Goal: Transaction & Acquisition: Book appointment/travel/reservation

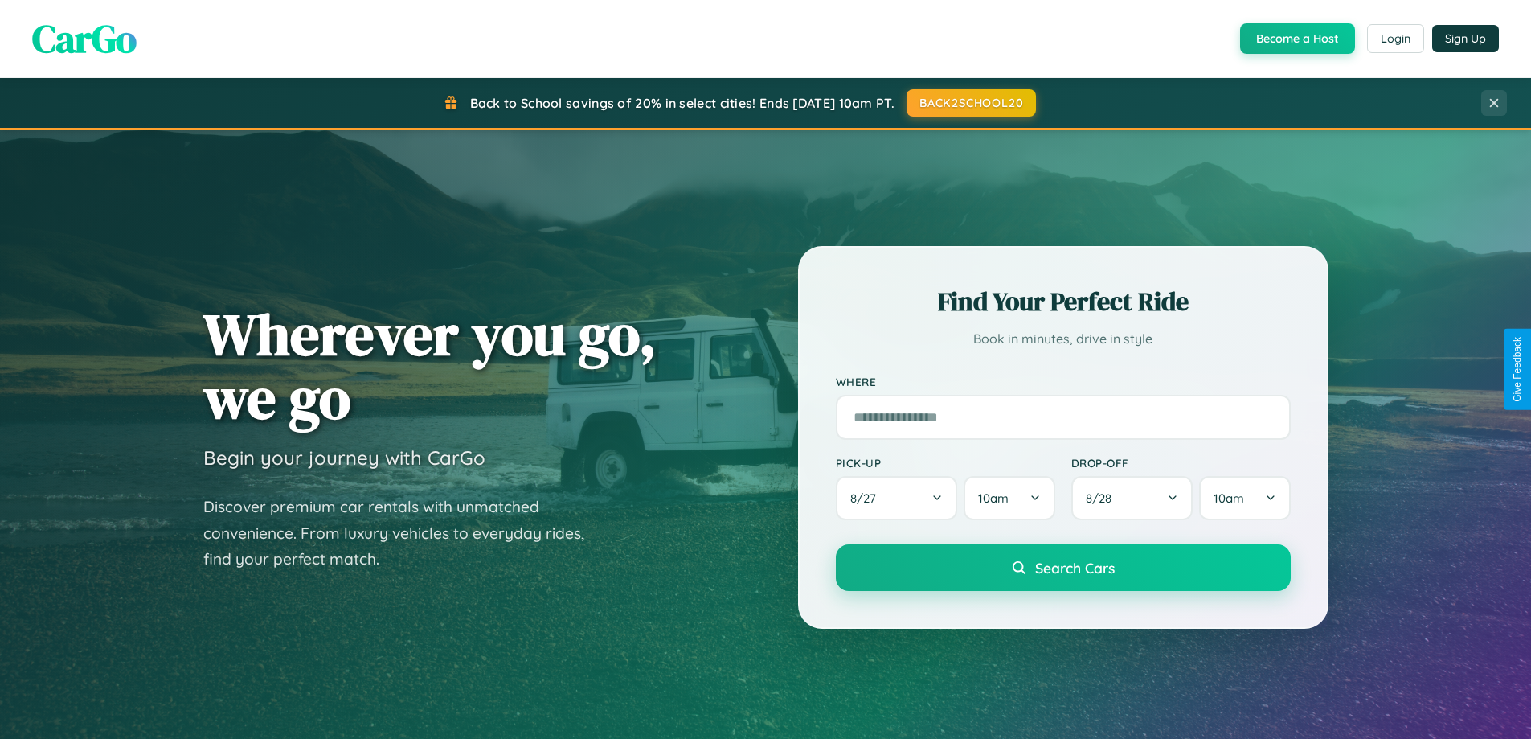
scroll to position [693, 0]
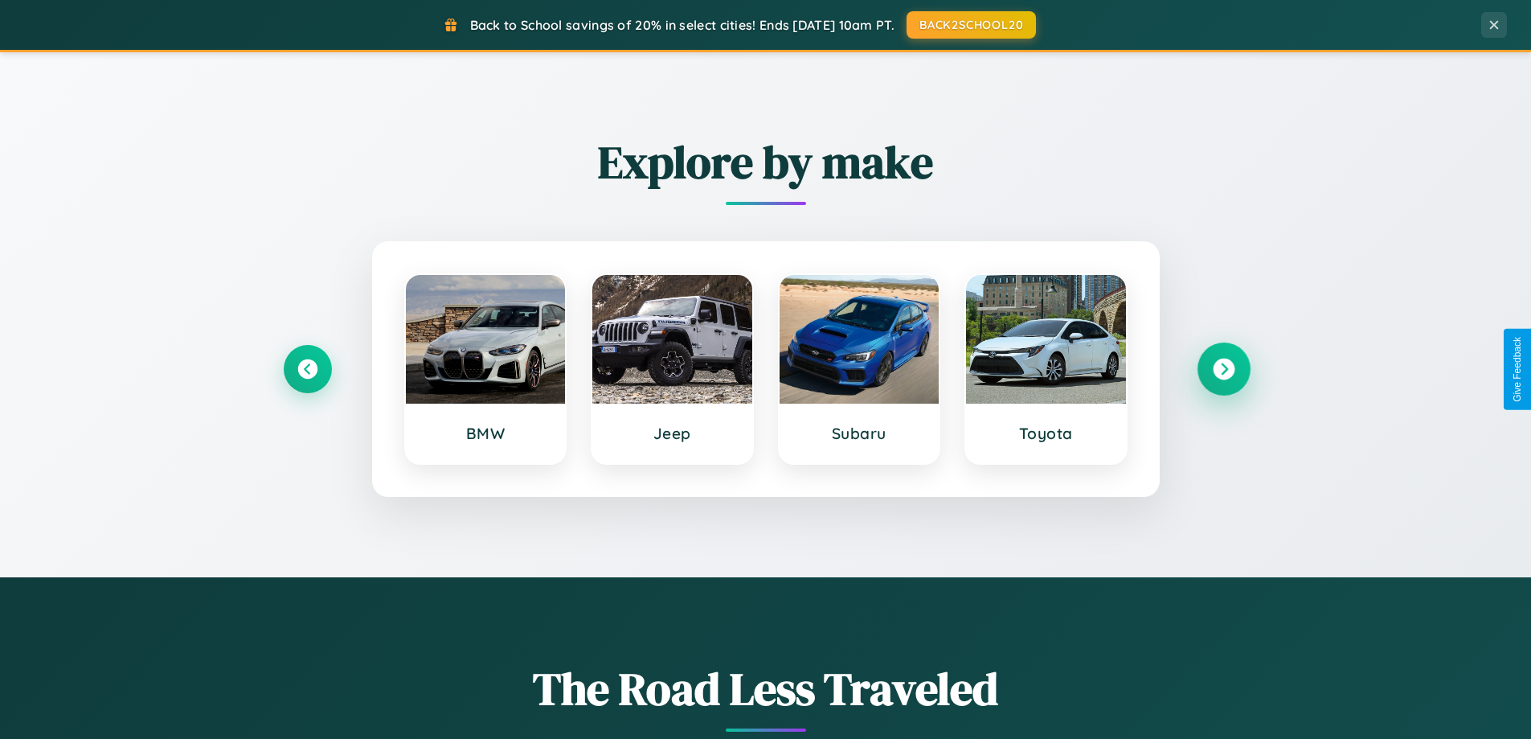
click at [1223, 369] on icon at bounding box center [1224, 369] width 22 height 22
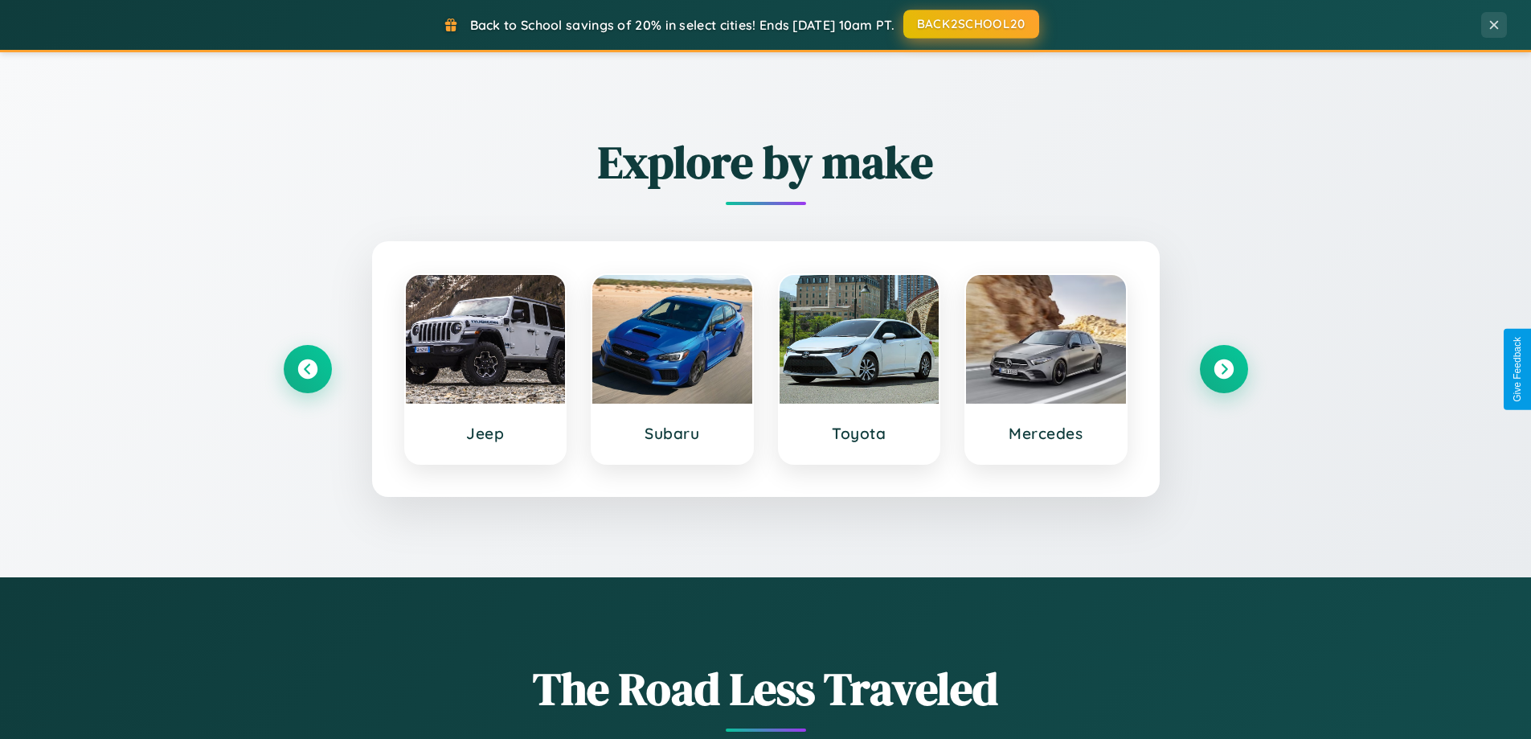
click at [970, 24] on button "BACK2SCHOOL20" at bounding box center [971, 24] width 136 height 29
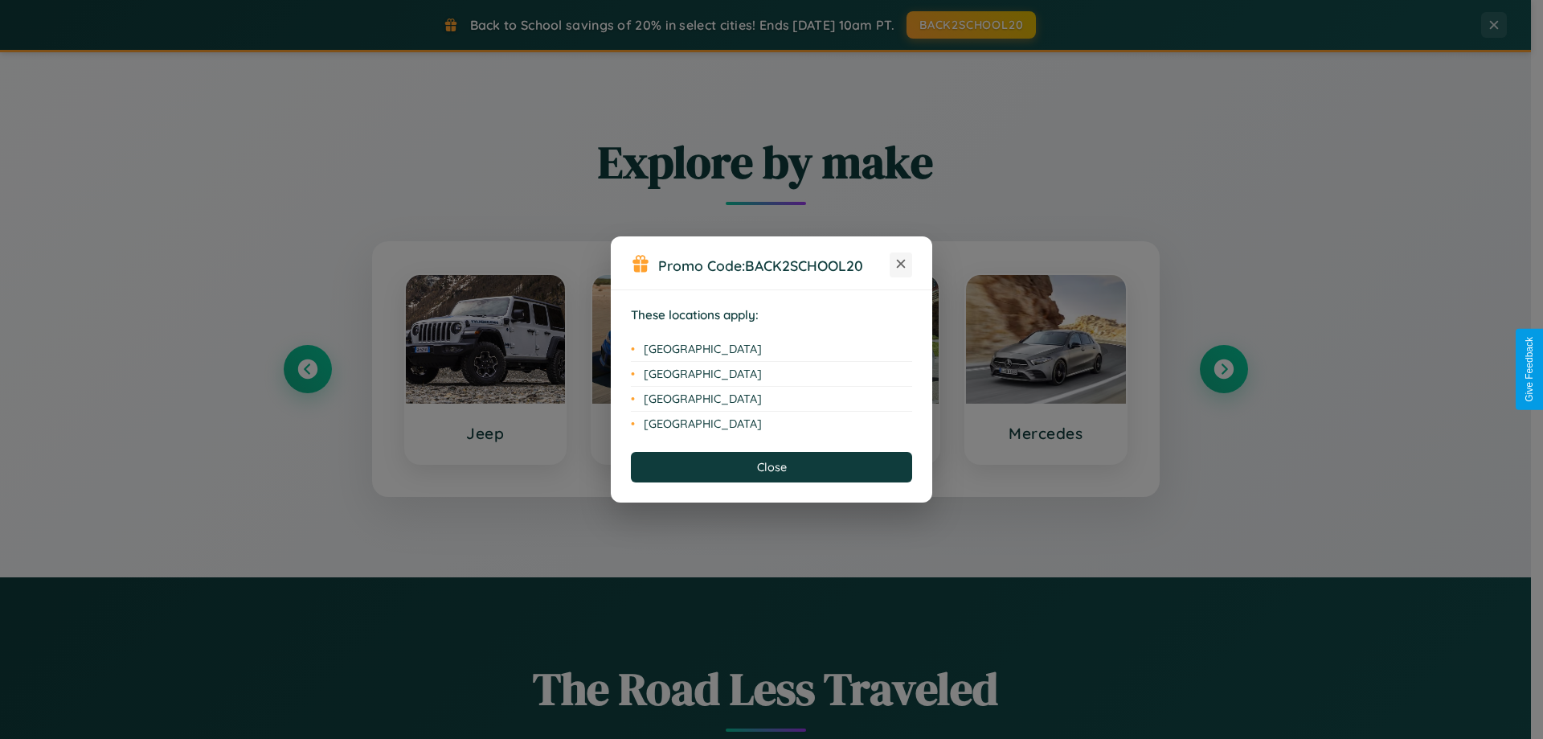
click at [901, 264] on icon at bounding box center [901, 264] width 9 height 9
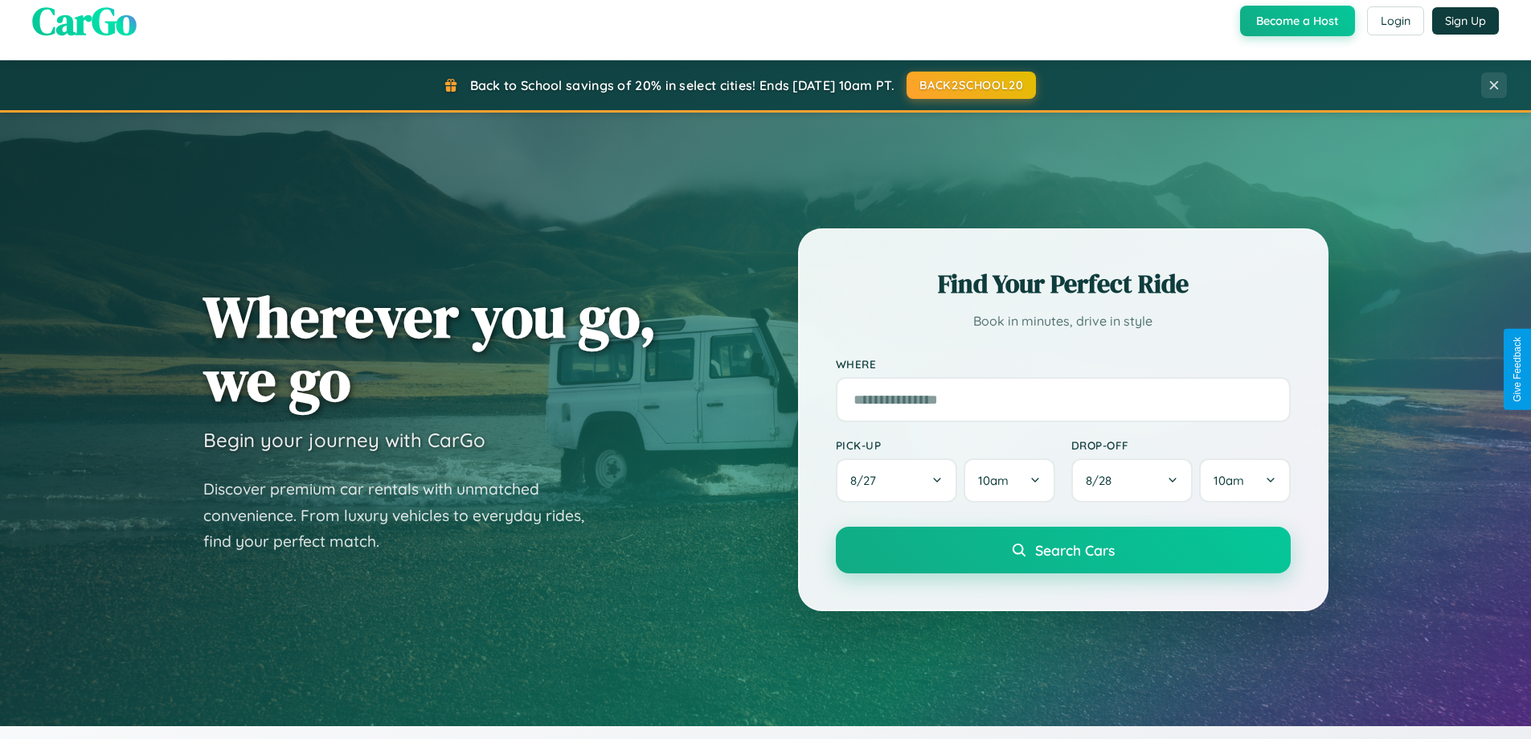
scroll to position [0, 0]
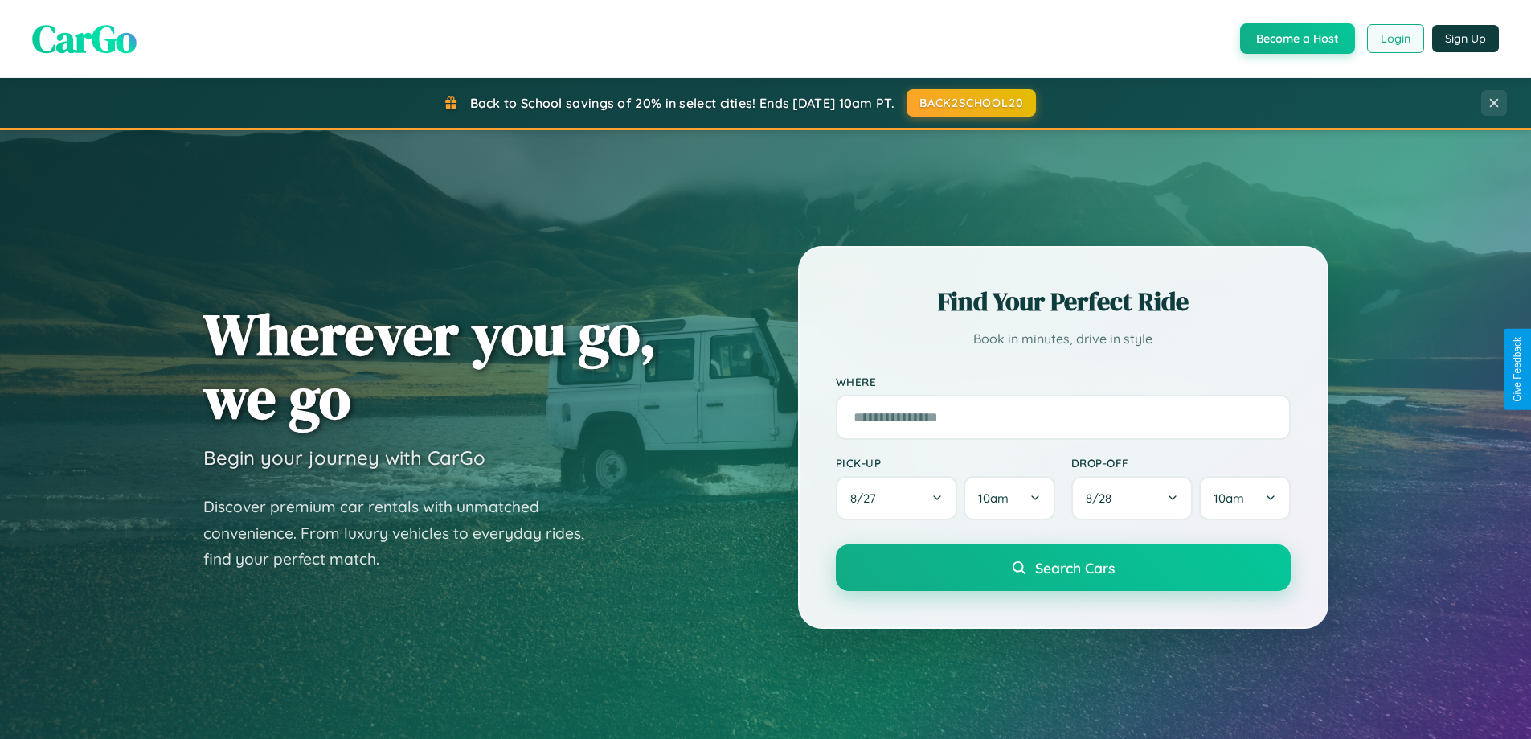
click at [1394, 39] on button "Login" at bounding box center [1395, 38] width 57 height 29
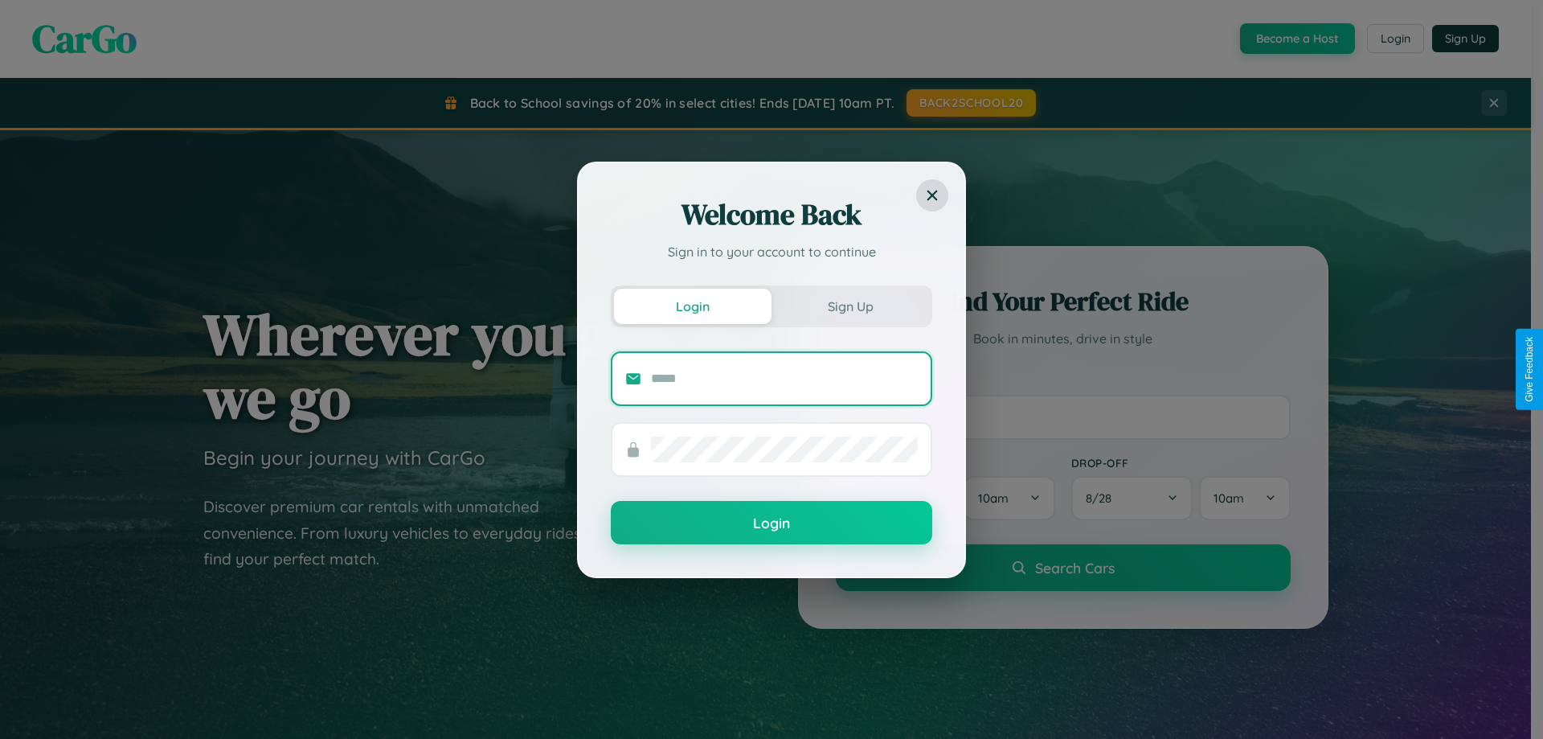
click at [784, 378] on input "text" at bounding box center [784, 379] width 267 height 26
type input "**********"
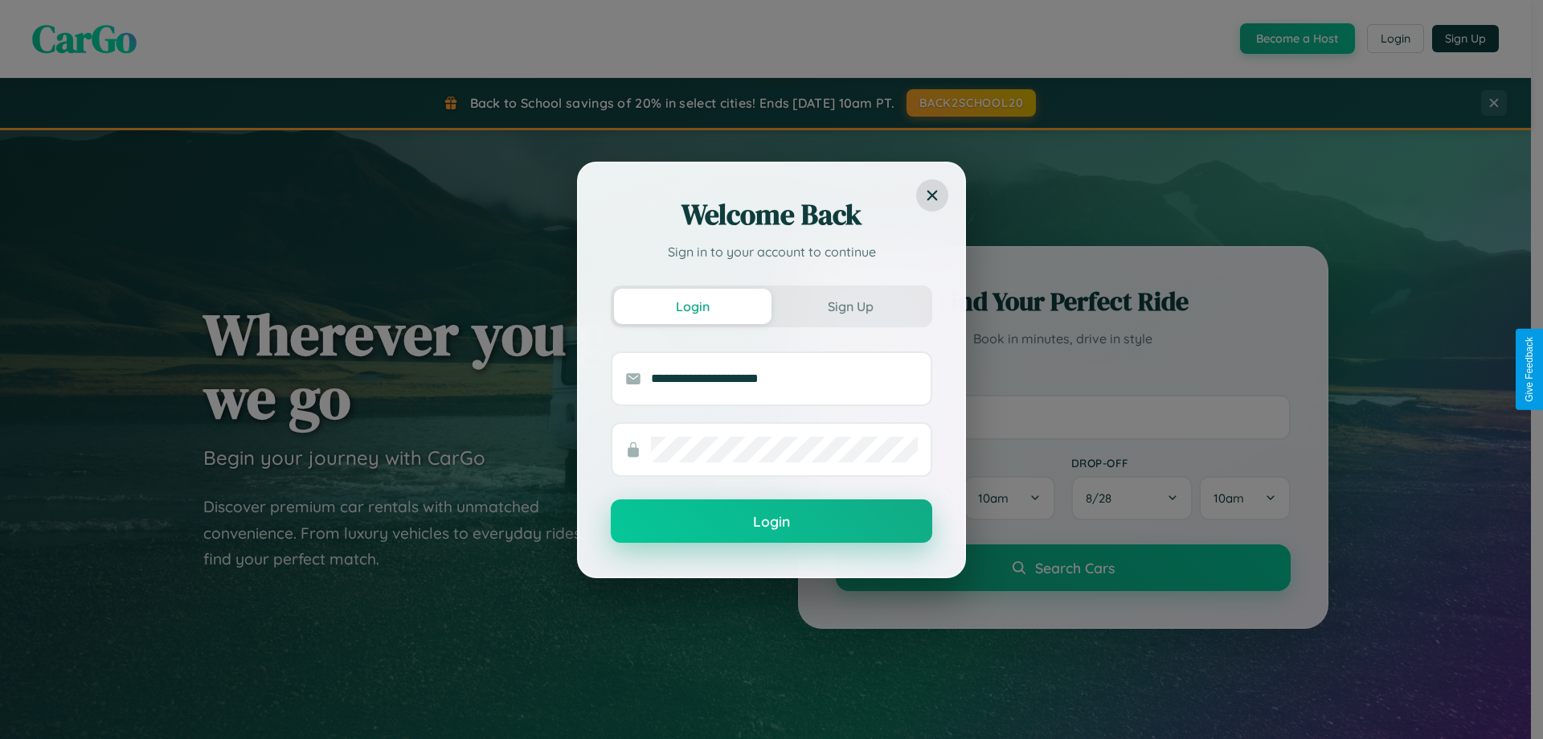
click at [772, 522] on button "Login" at bounding box center [771, 520] width 321 height 43
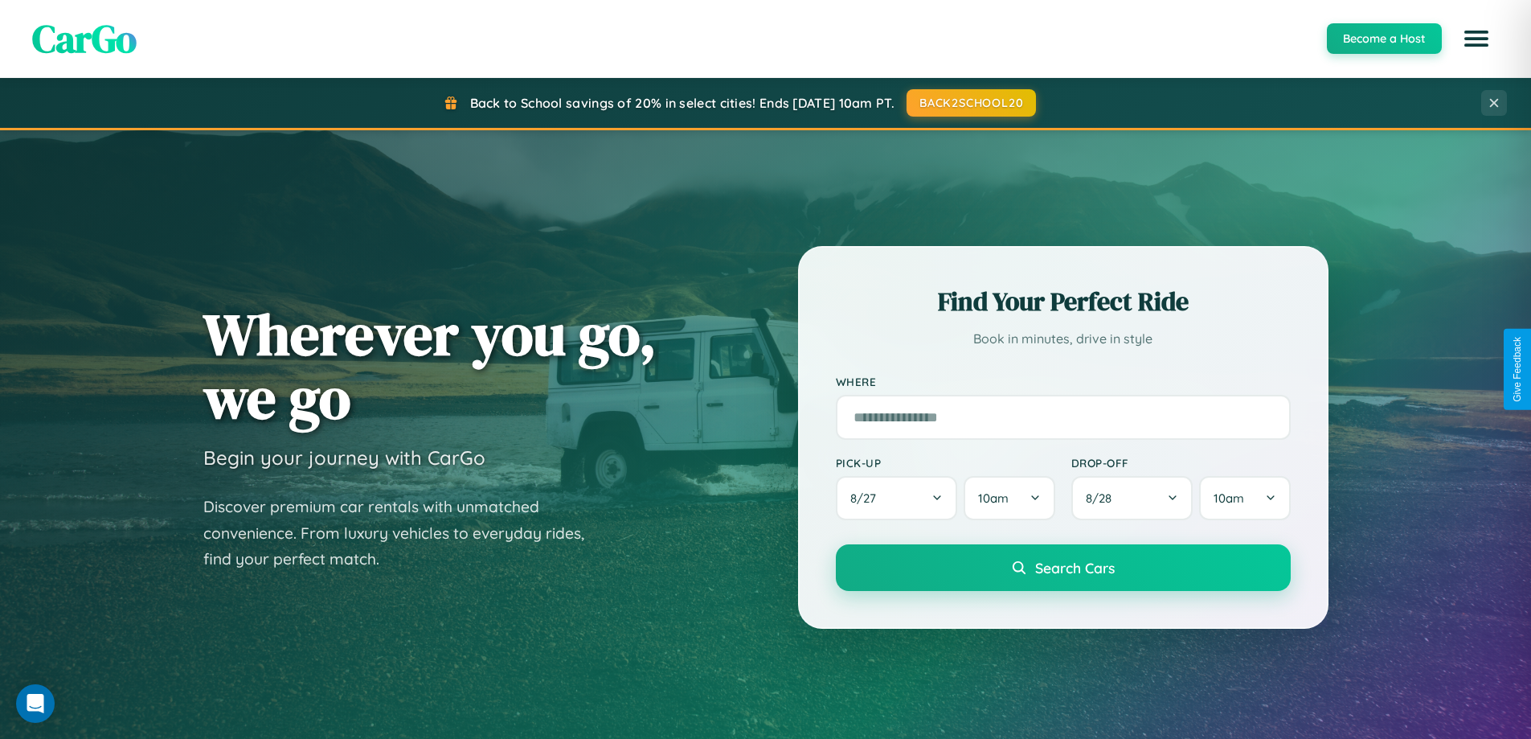
scroll to position [47, 0]
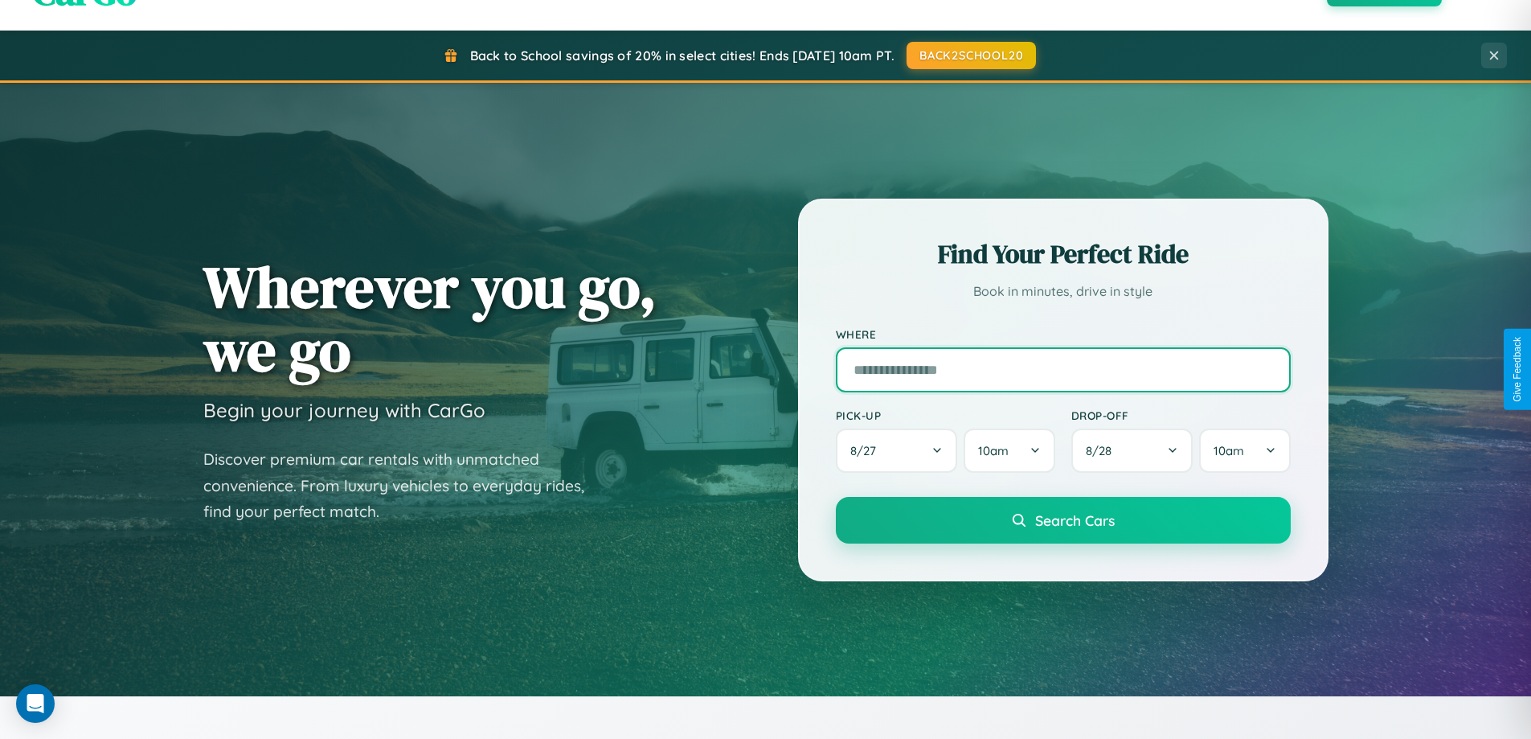
click at [1063, 369] on input "text" at bounding box center [1063, 369] width 455 height 45
type input "**********"
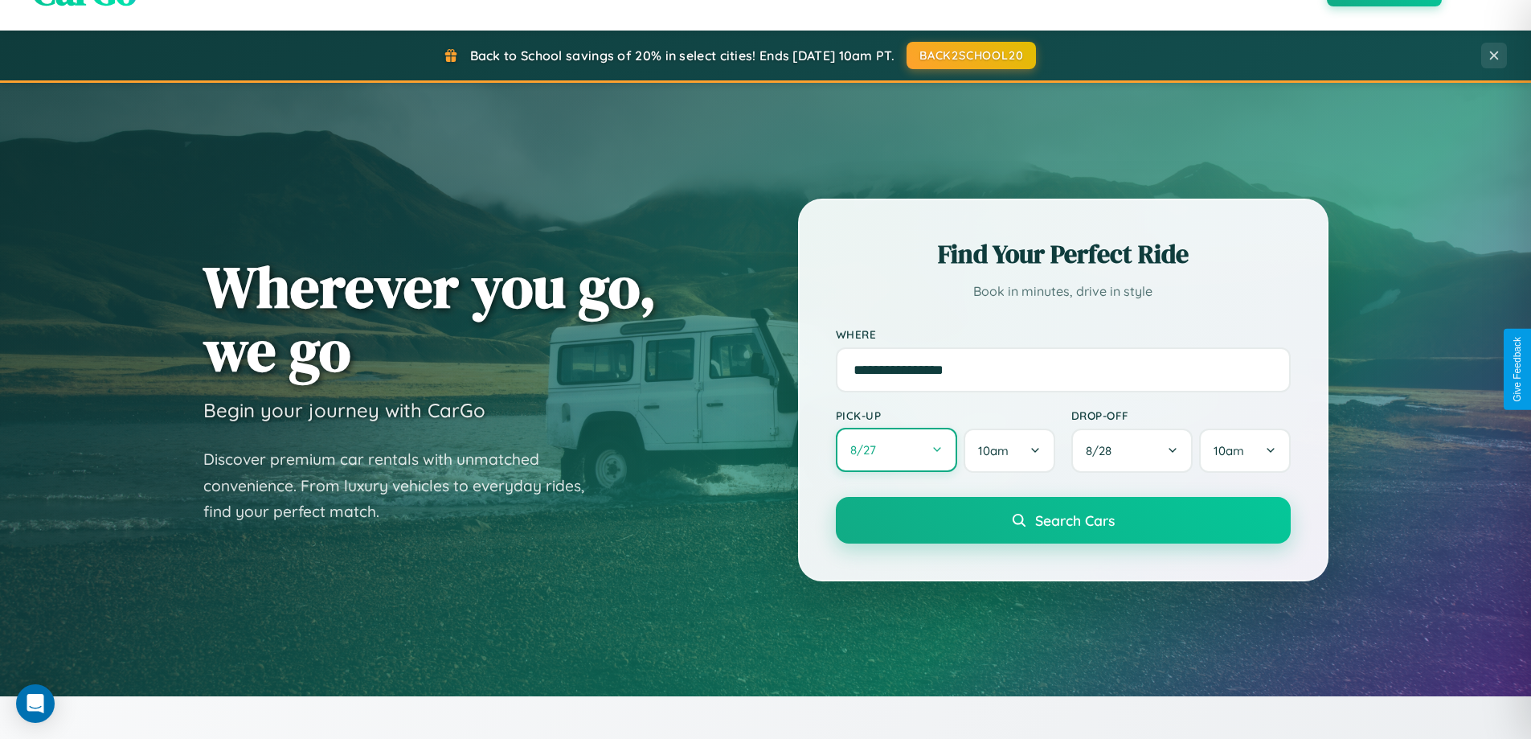
click at [896, 451] on button "8 / 27" at bounding box center [897, 450] width 122 height 44
select select "*"
select select "****"
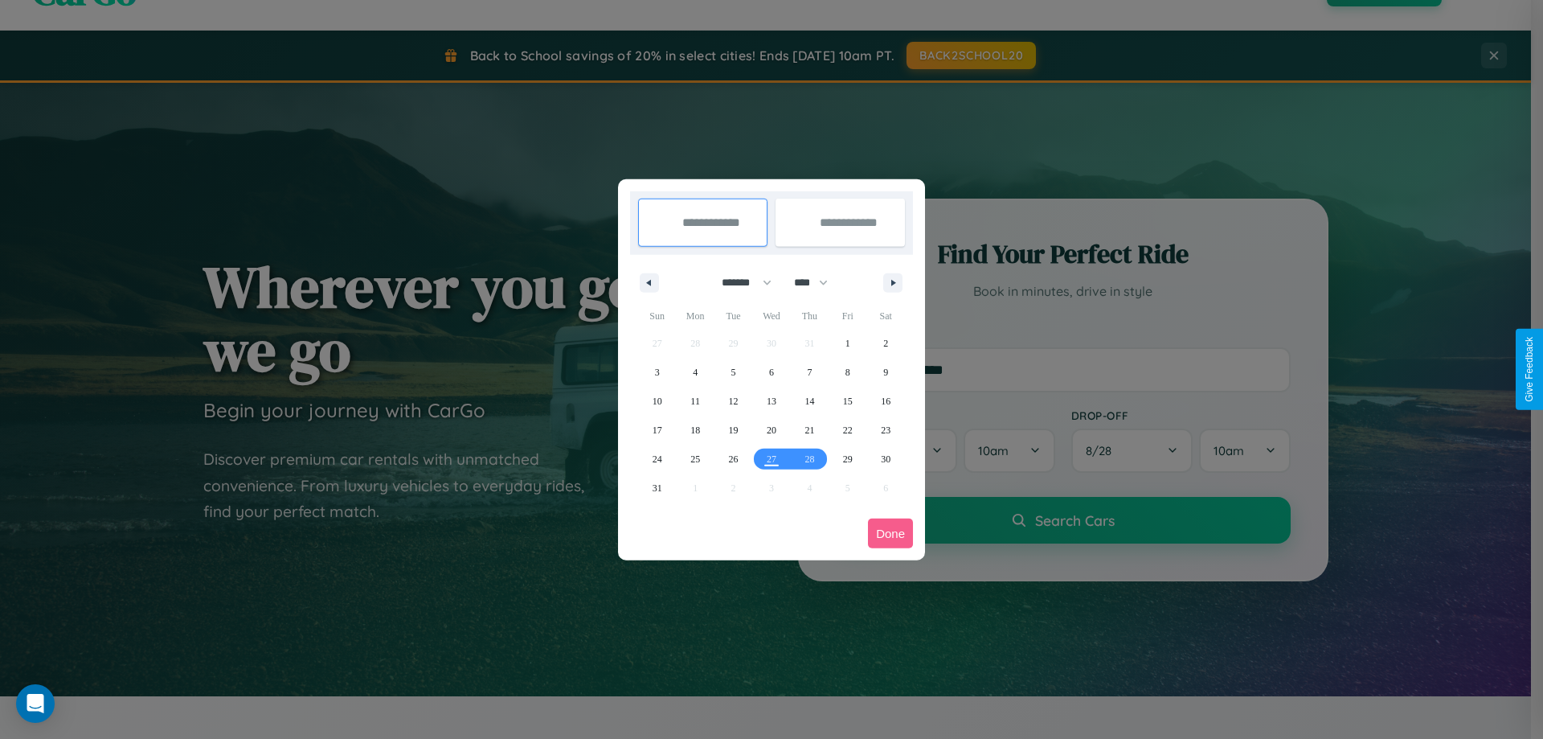
drag, startPoint x: 739, startPoint y: 282, endPoint x: 772, endPoint y: 322, distance: 51.5
click at [739, 282] on select "******* ******** ***** ***** *** **** **** ****** ********* ******* ******** **…" at bounding box center [744, 282] width 68 height 27
select select "*"
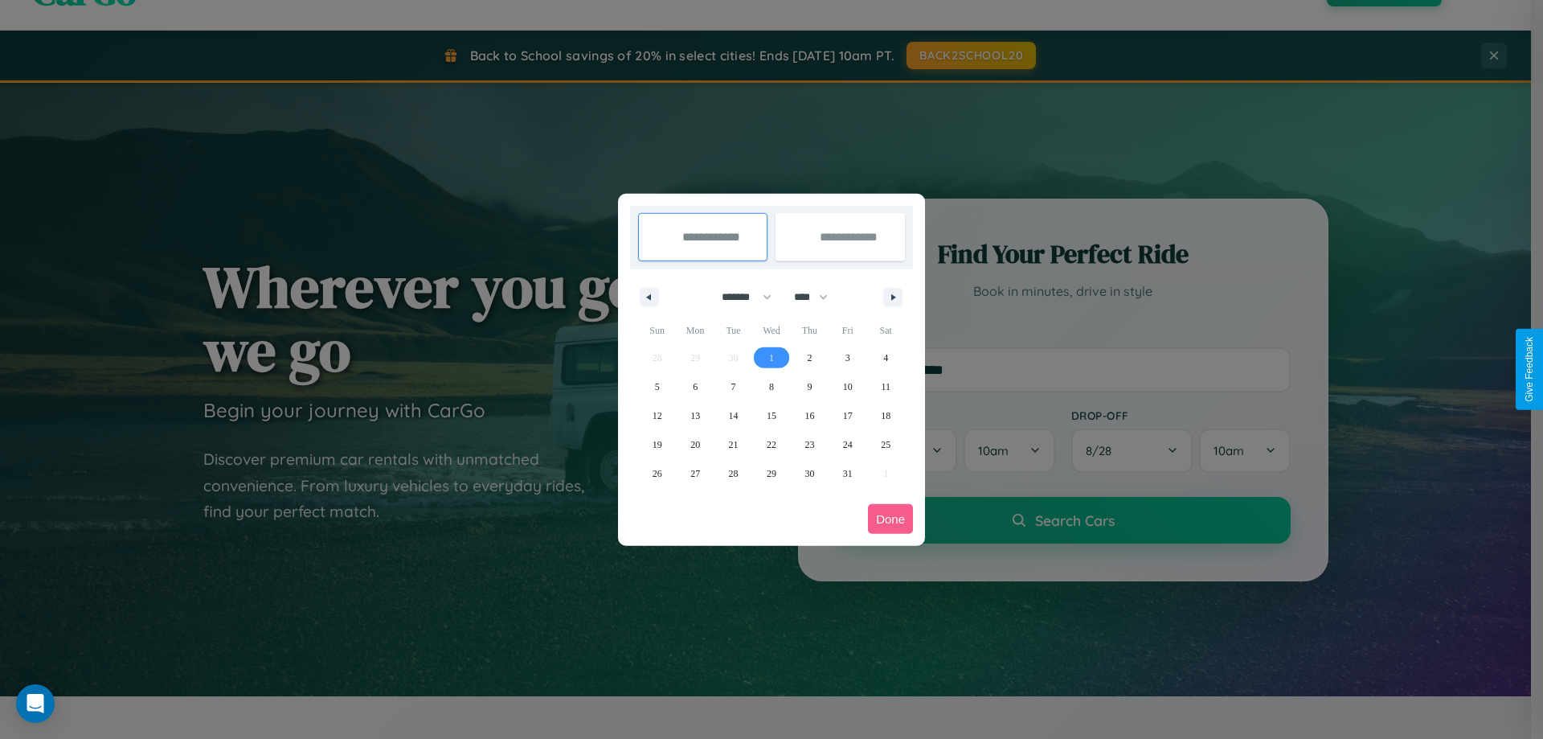
click at [771, 357] on span "1" at bounding box center [771, 357] width 5 height 29
type input "**********"
click at [771, 386] on span "8" at bounding box center [771, 386] width 5 height 29
type input "**********"
click at [891, 518] on button "Done" at bounding box center [890, 519] width 45 height 30
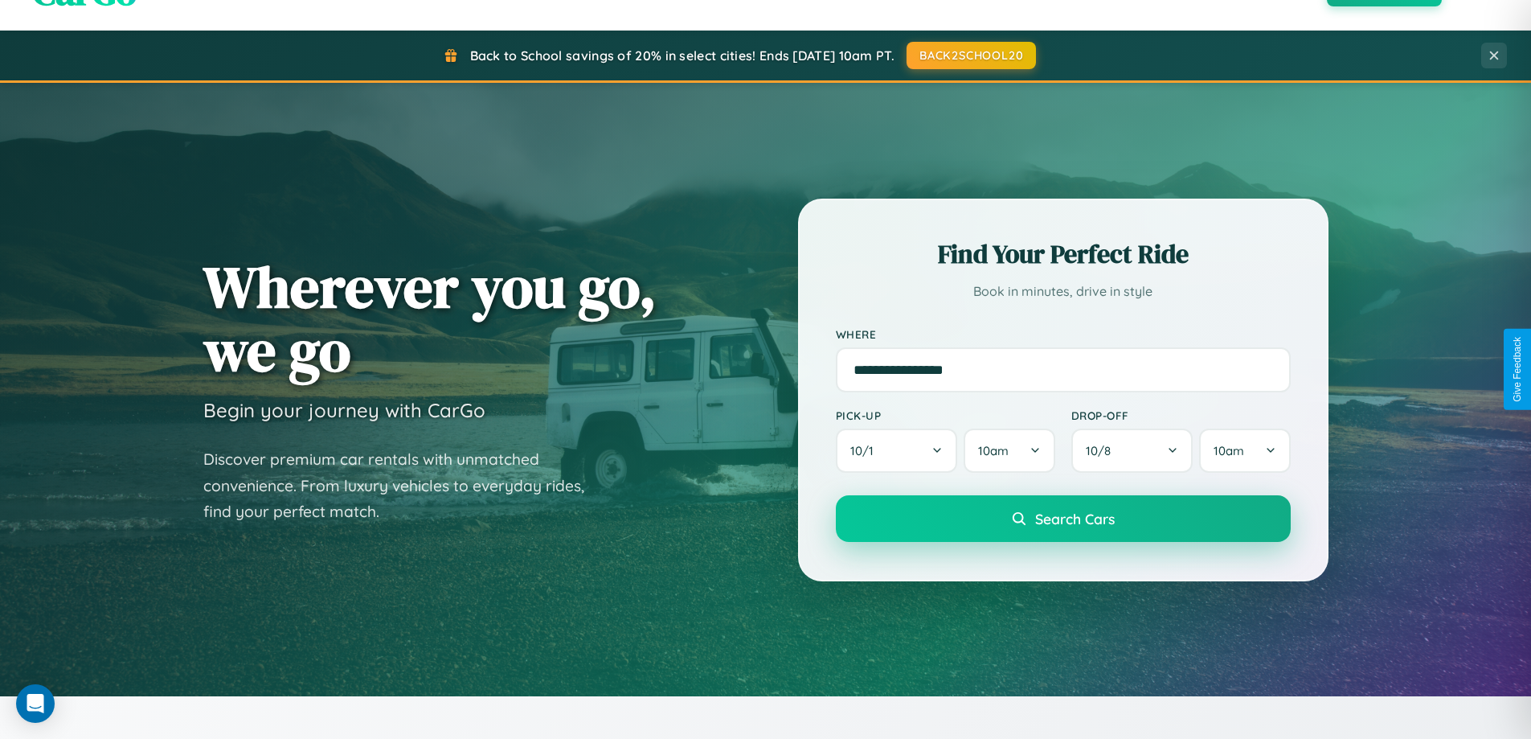
click at [1063, 518] on span "Search Cars" at bounding box center [1075, 519] width 80 height 18
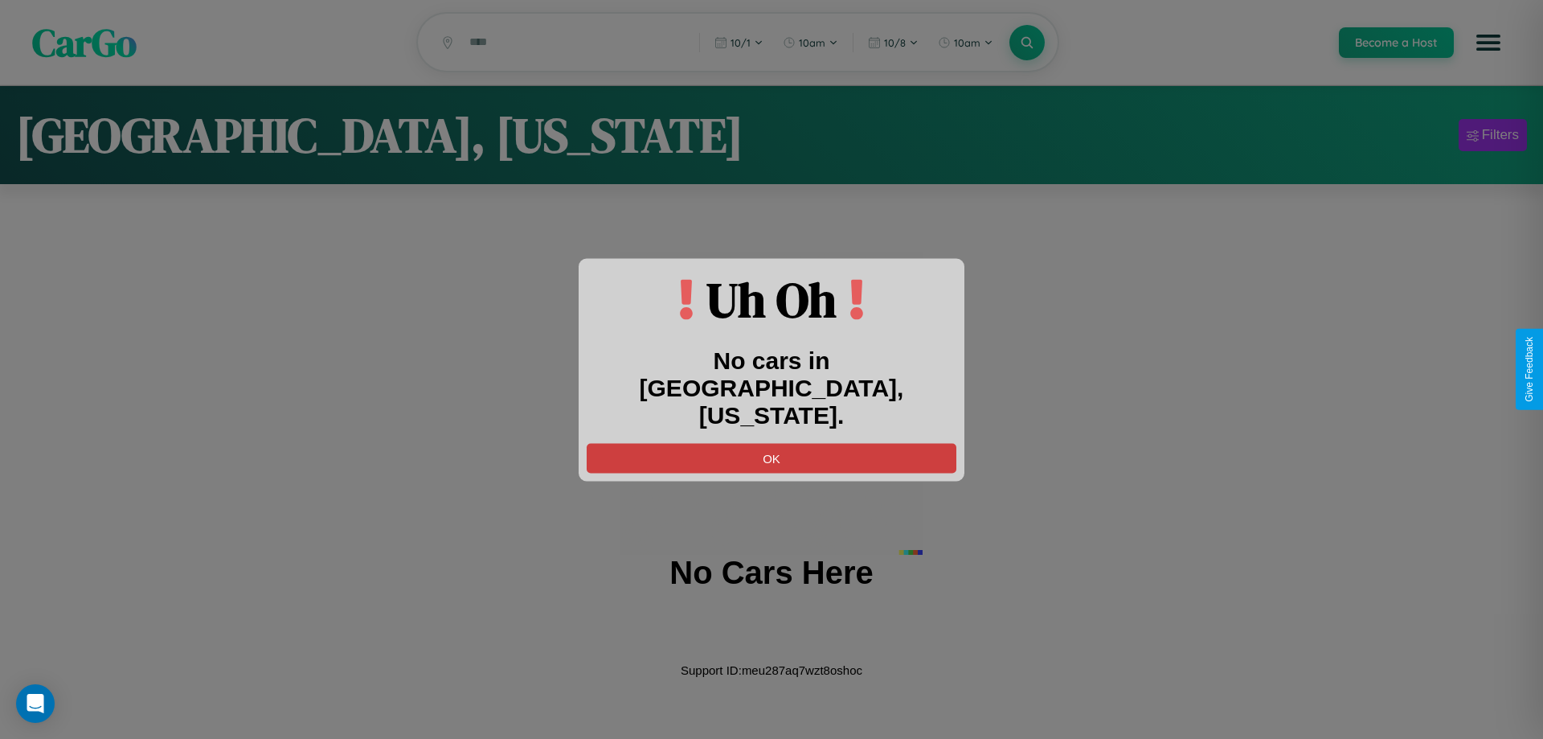
click at [772, 443] on button "OK" at bounding box center [772, 458] width 370 height 30
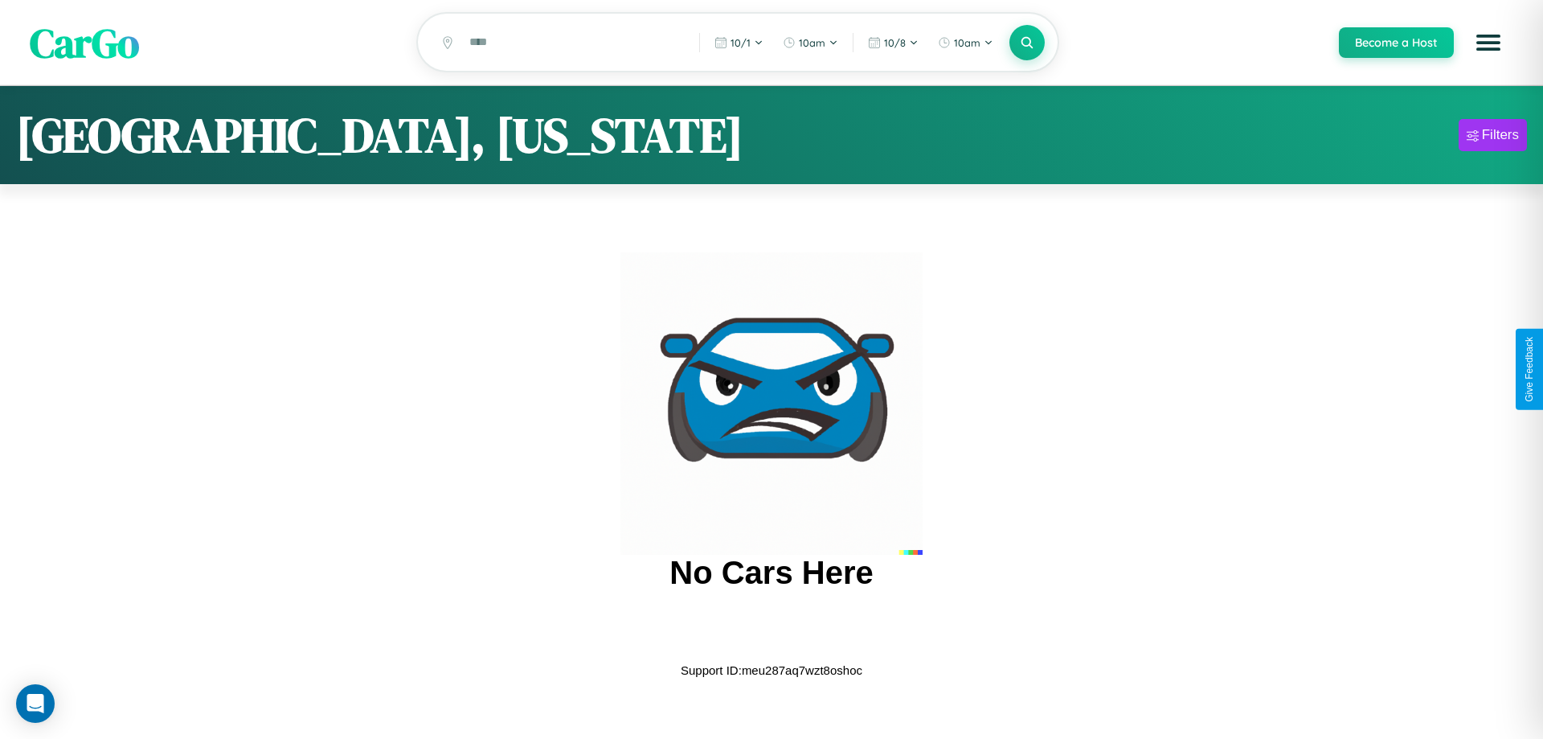
click at [84, 43] on span "CarGo" at bounding box center [84, 41] width 109 height 55
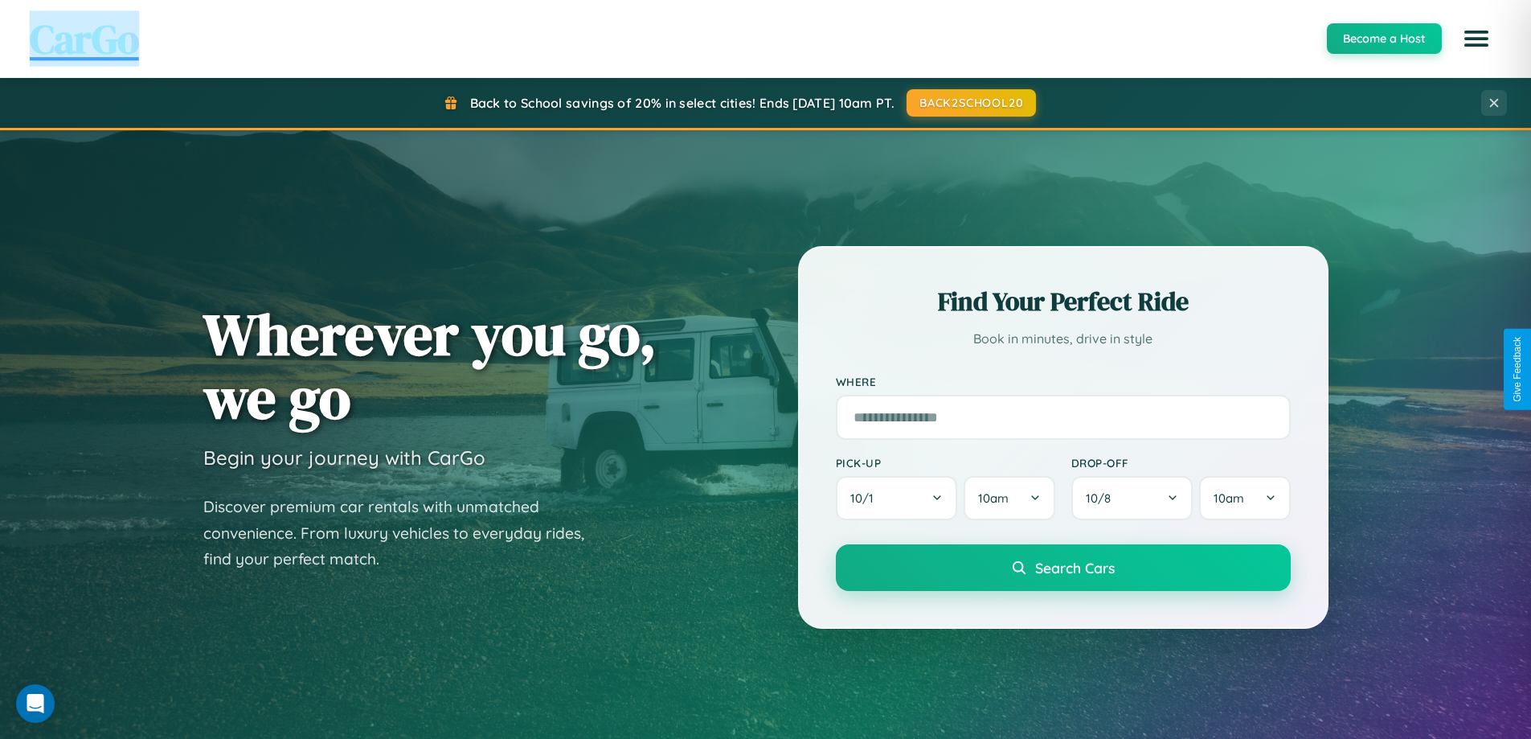
scroll to position [693, 0]
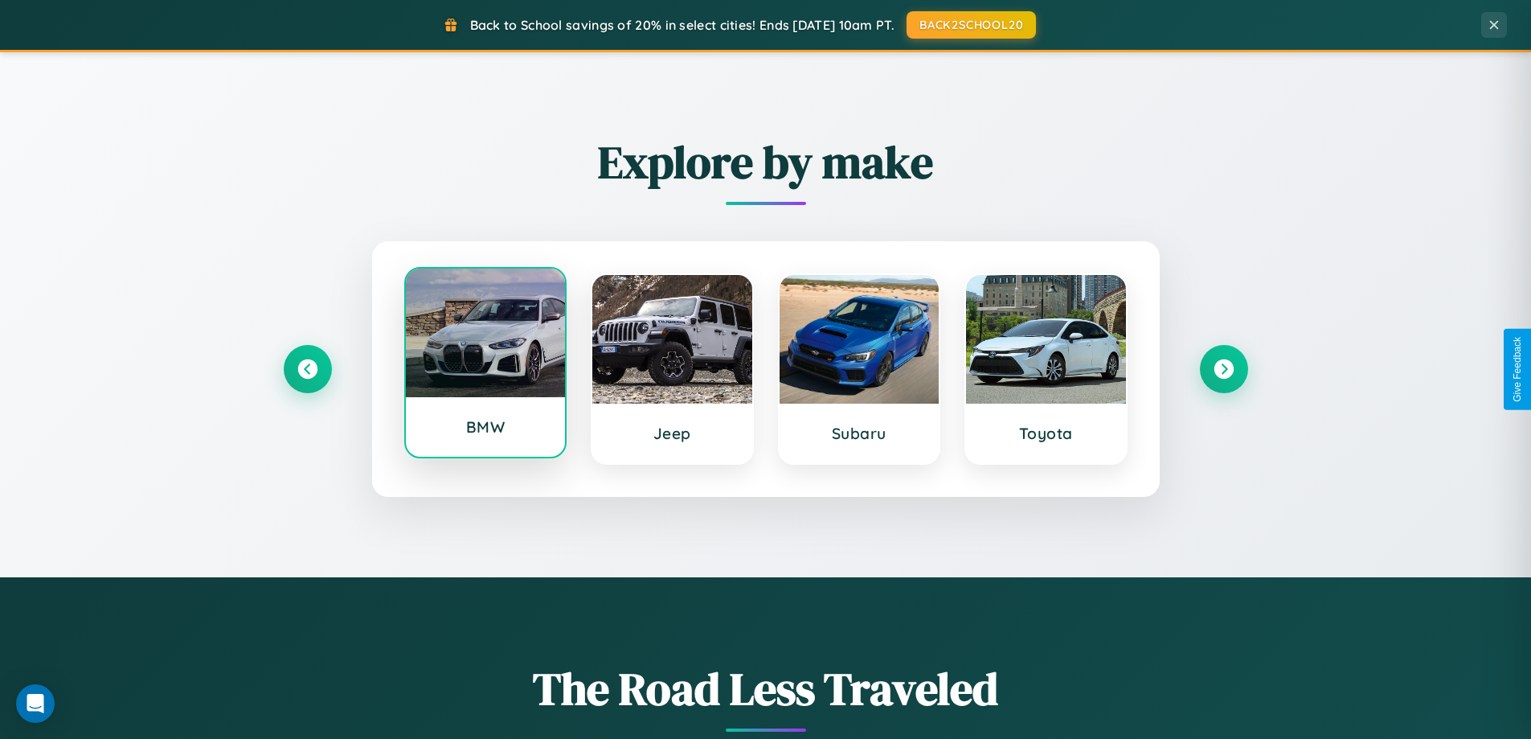
click at [485, 369] on div at bounding box center [486, 332] width 160 height 129
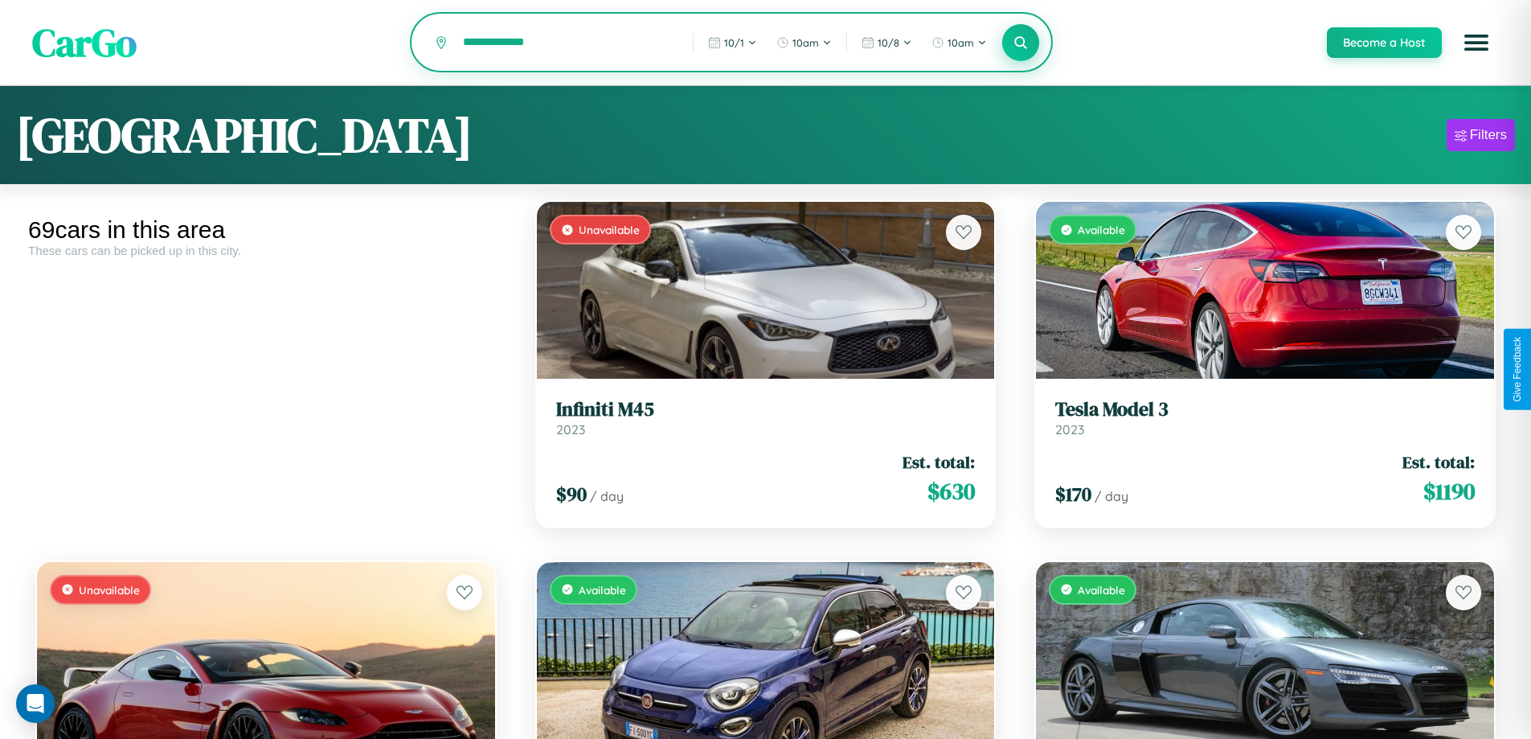
type input "**********"
click at [1020, 43] on icon at bounding box center [1020, 42] width 15 height 15
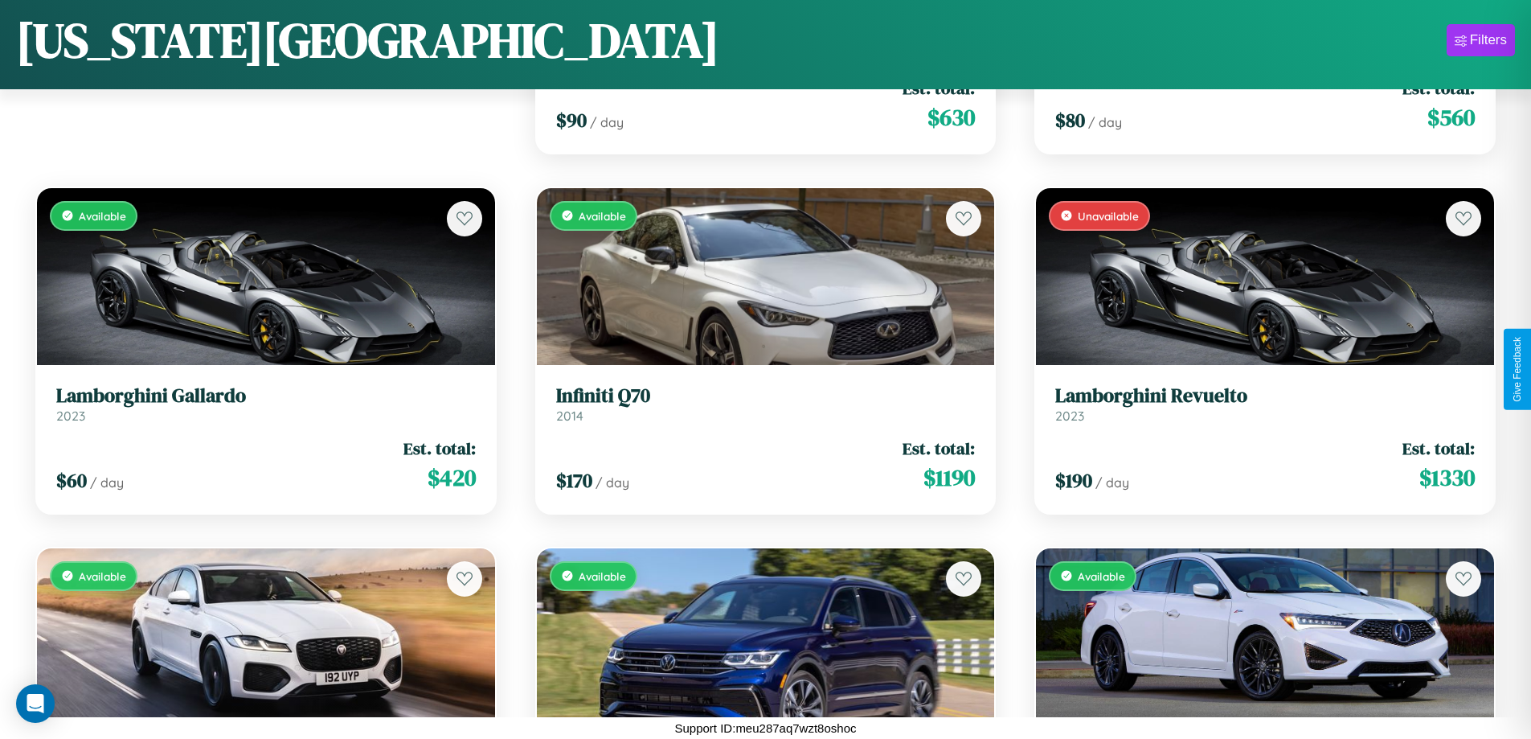
scroll to position [2385, 0]
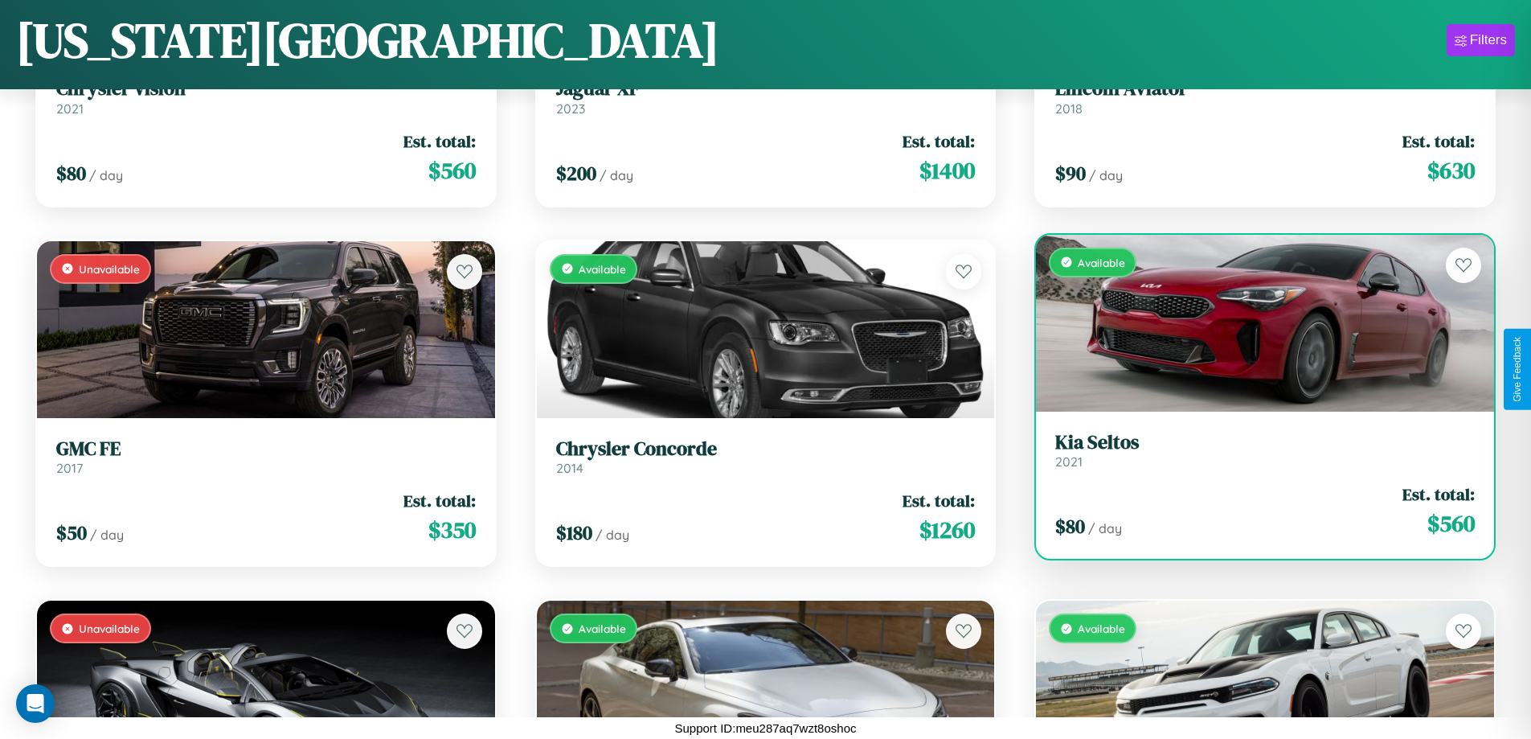
click at [1255, 514] on div "$ 80 / day Est. total: $ 560" at bounding box center [1265, 510] width 420 height 57
click at [1255, 510] on div "$ 80 / day Est. total: $ 560" at bounding box center [1265, 510] width 420 height 57
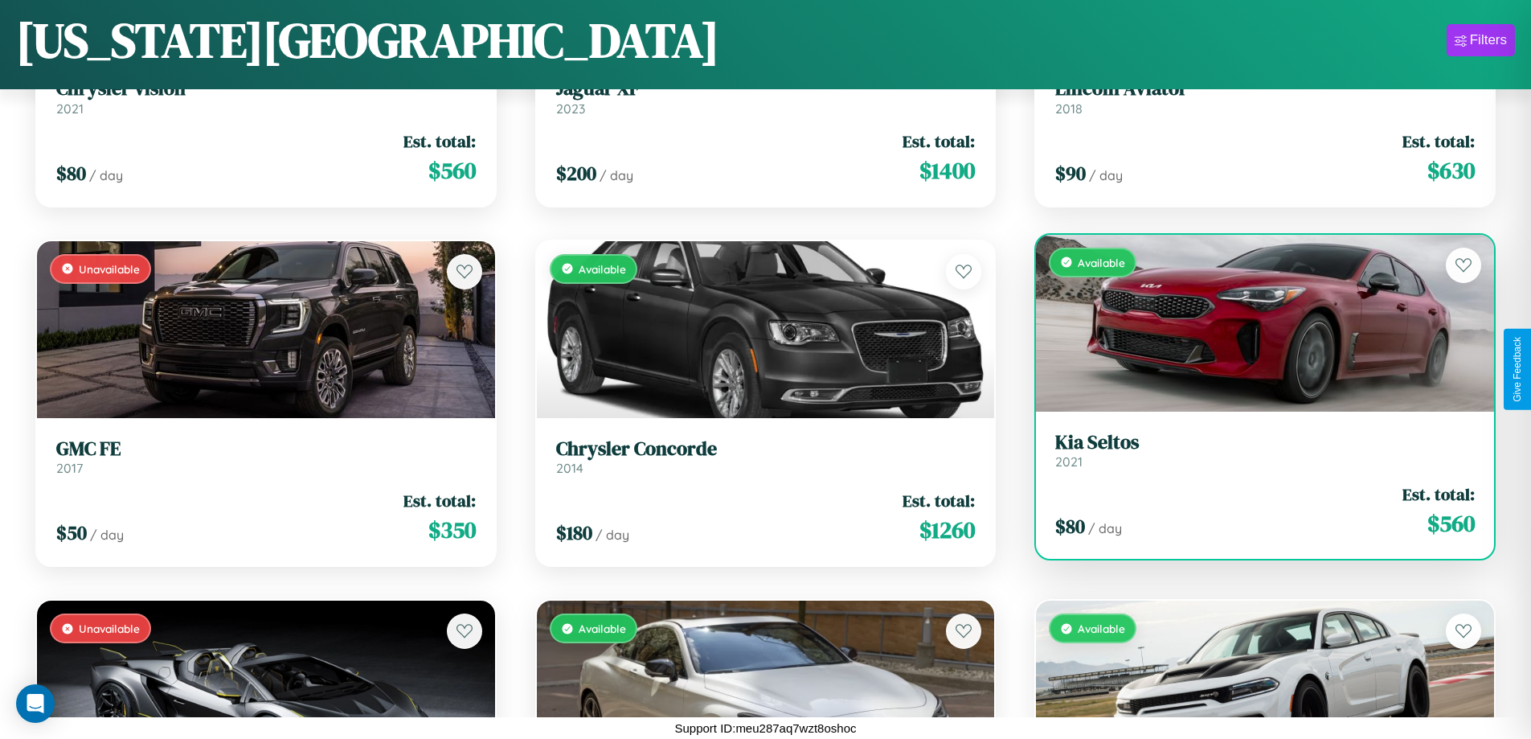
click at [1255, 510] on div "$ 80 / day Est. total: $ 560" at bounding box center [1265, 510] width 420 height 57
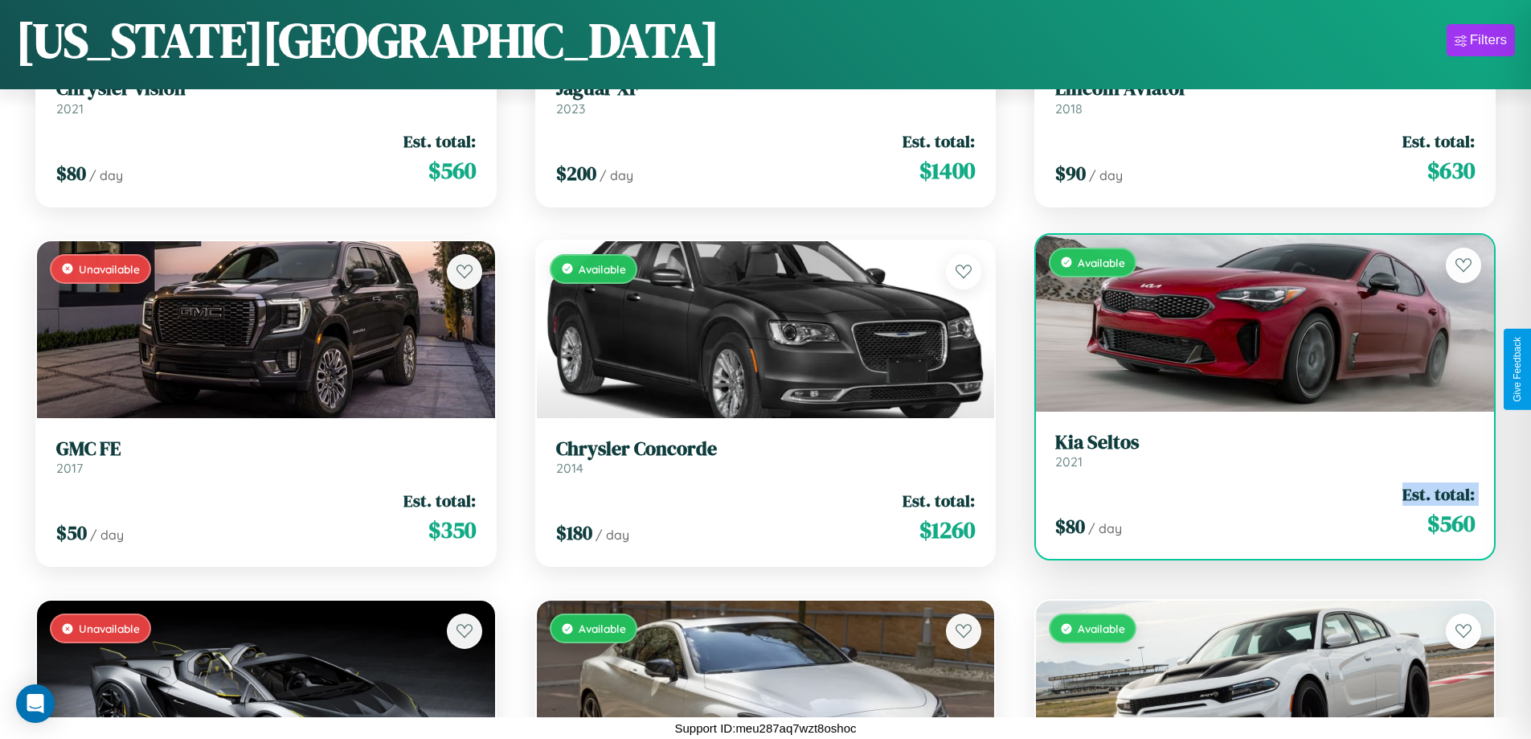
click at [1255, 510] on div "$ 80 / day Est. total: $ 560" at bounding box center [1265, 510] width 420 height 57
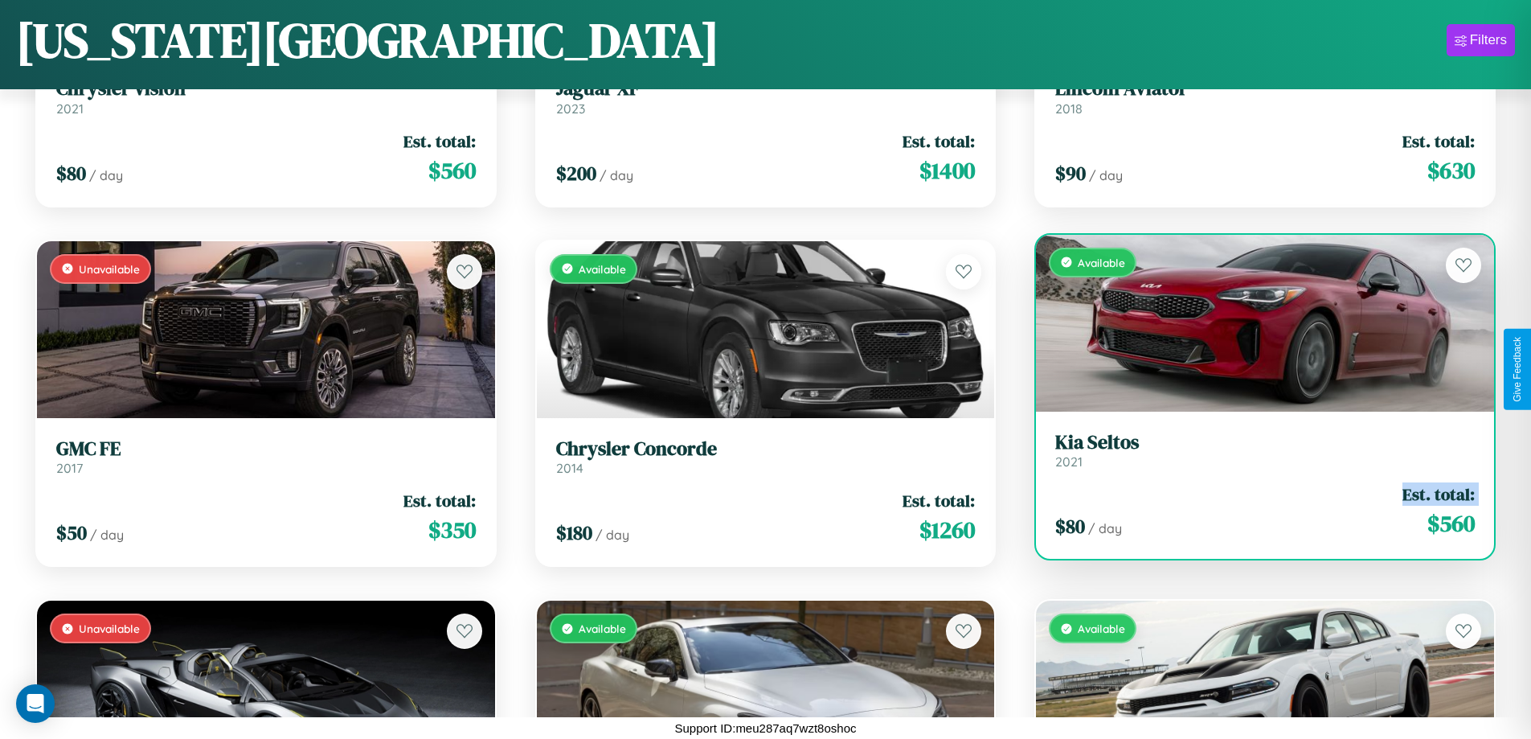
click at [1255, 510] on div "$ 80 / day Est. total: $ 560" at bounding box center [1265, 510] width 420 height 57
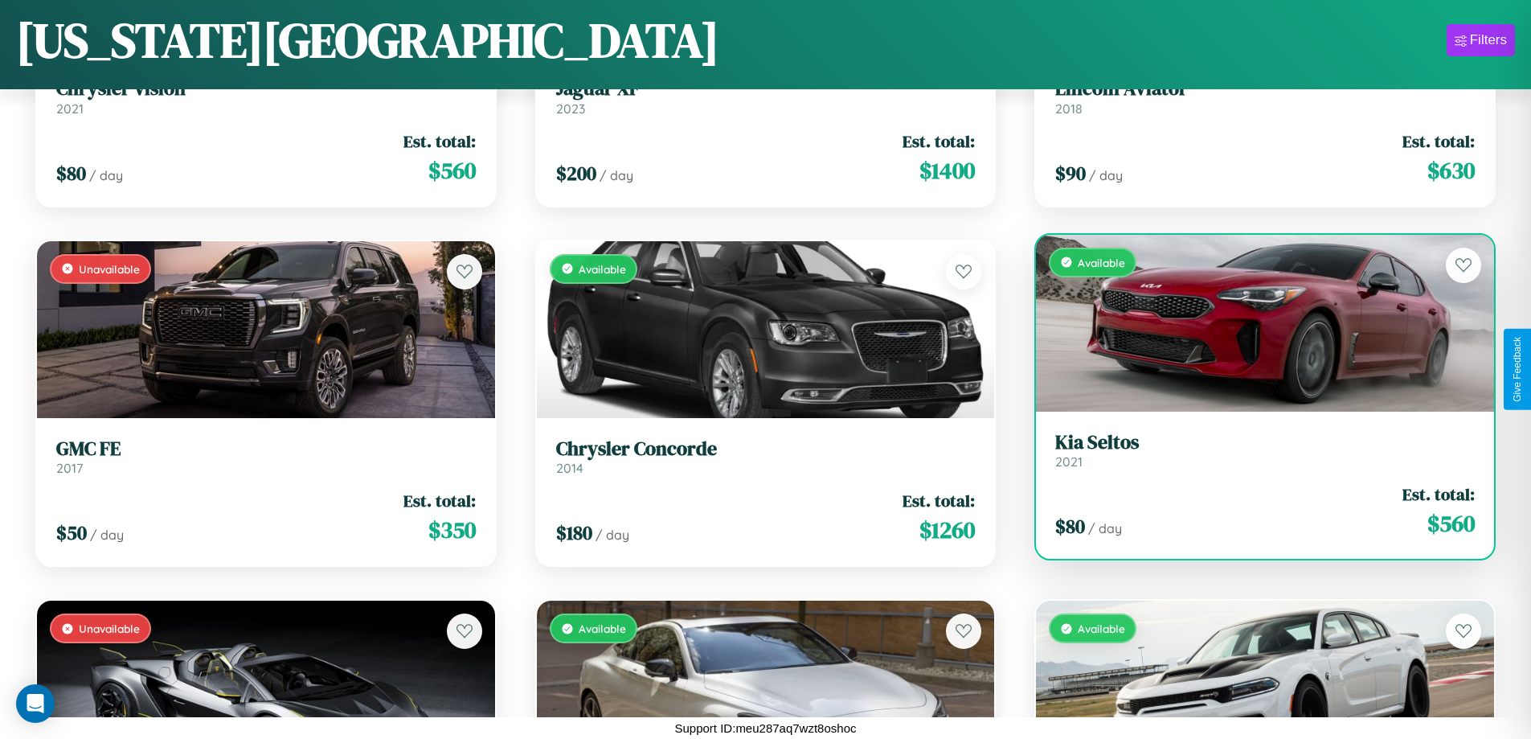
click at [1255, 510] on div "$ 80 / day Est. total: $ 560" at bounding box center [1265, 510] width 420 height 57
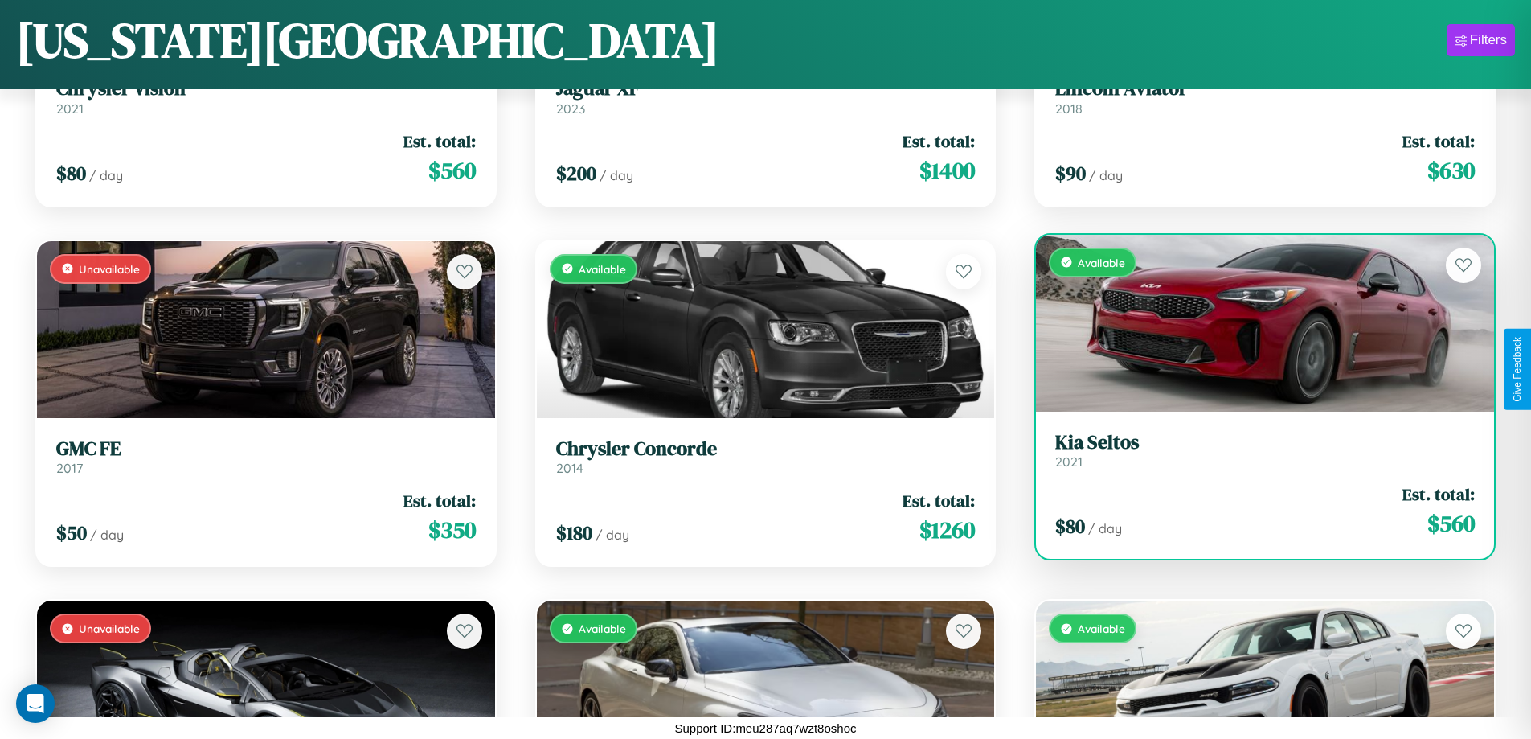
click at [1255, 449] on h3 "[PERSON_NAME]" at bounding box center [1265, 442] width 420 height 23
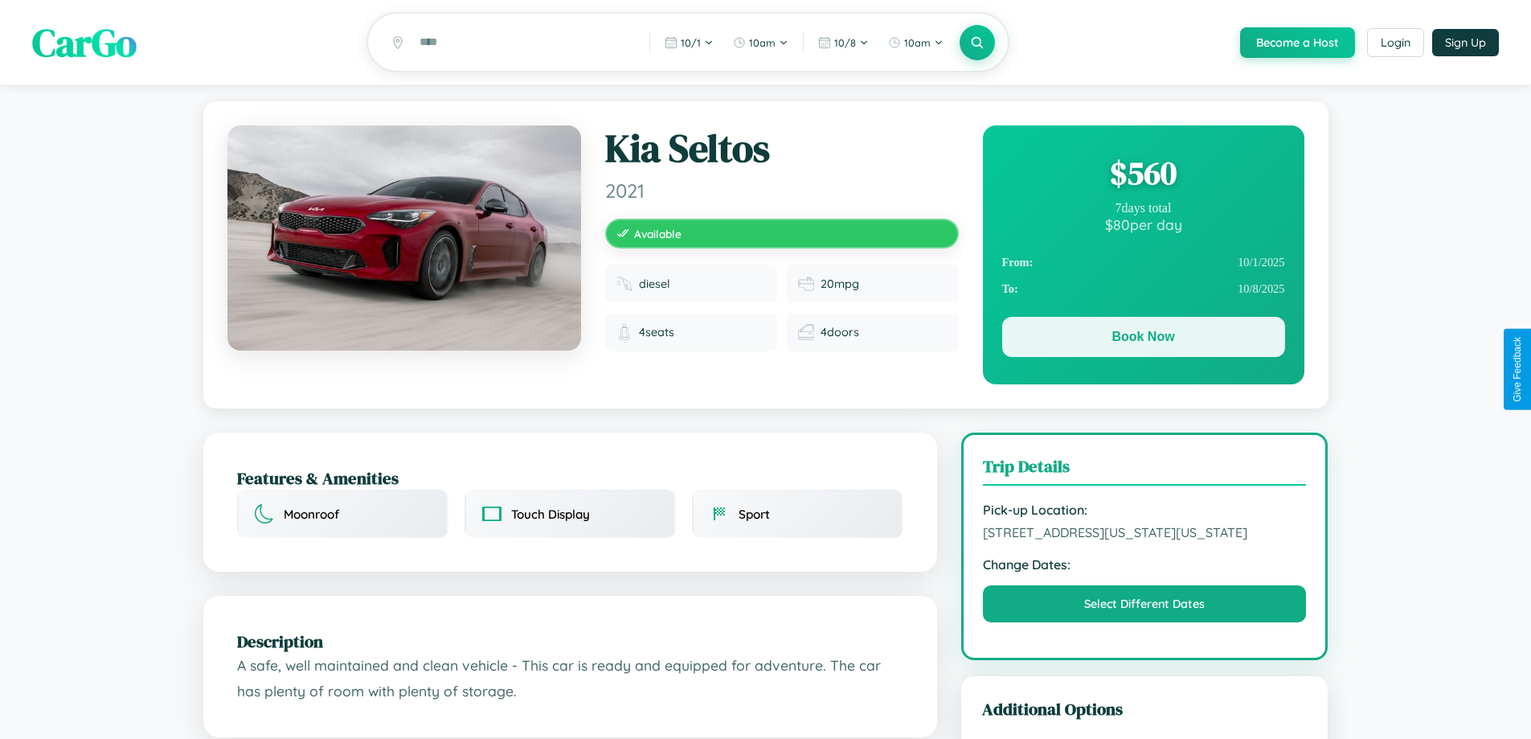
click at [1143, 339] on button "Book Now" at bounding box center [1143, 337] width 283 height 40
